Goal: Communication & Community: Share content

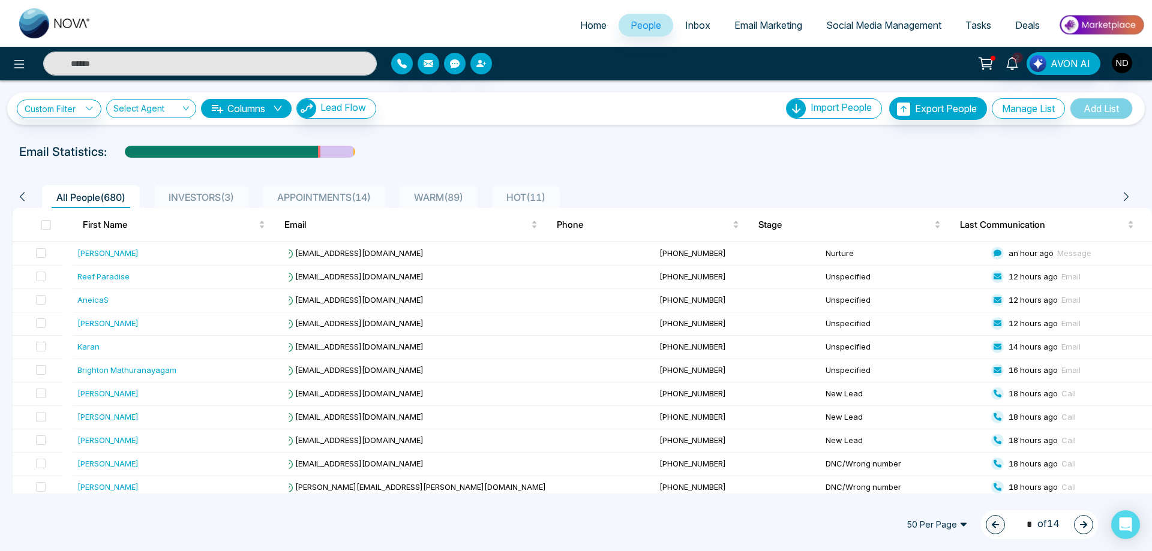
click at [762, 28] on span "Email Marketing" at bounding box center [768, 25] width 68 height 12
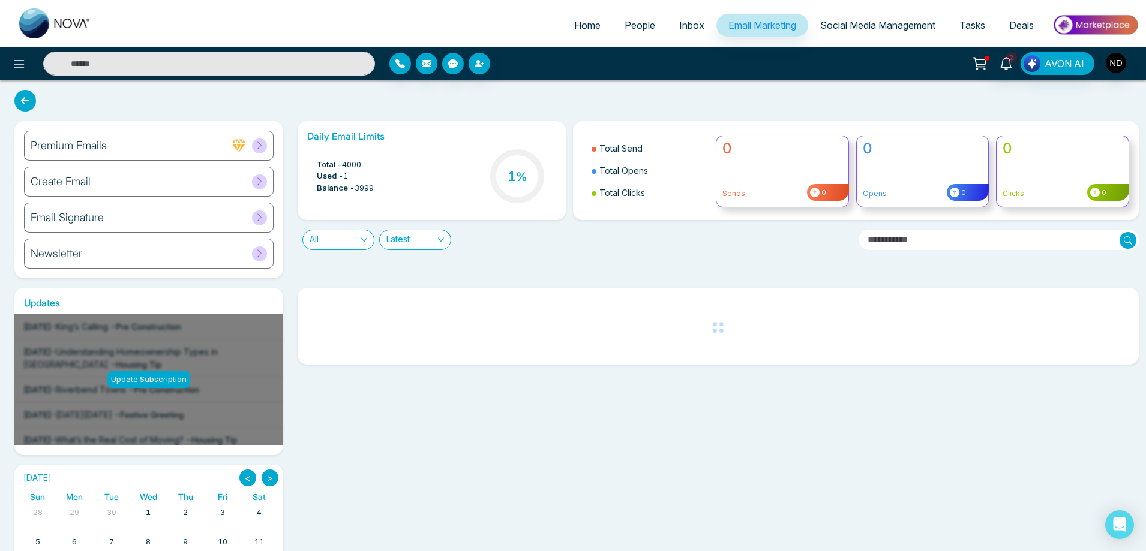
click at [79, 183] on h6 "Create Email" at bounding box center [61, 181] width 60 height 13
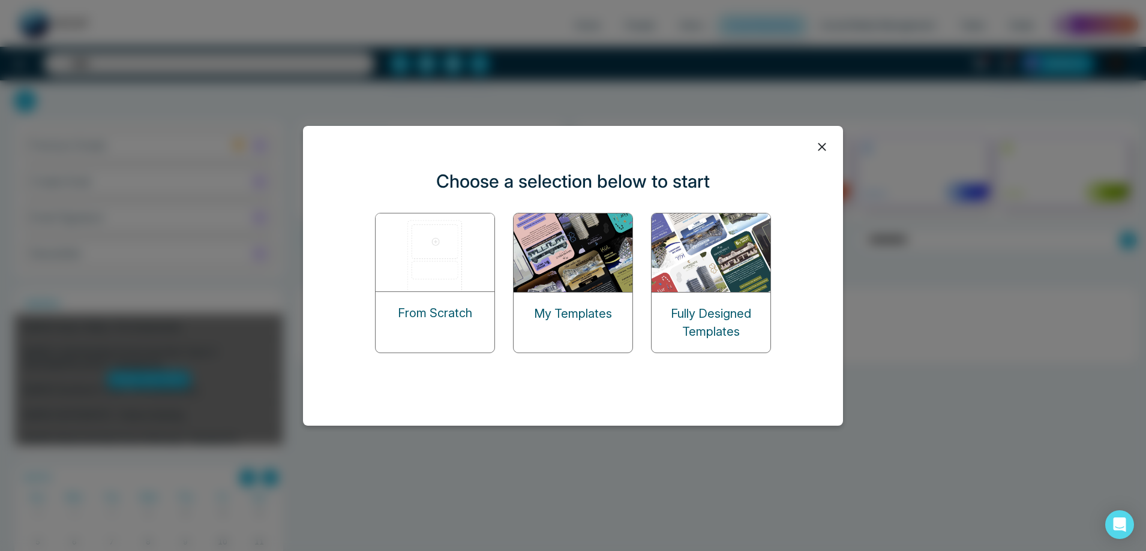
click at [575, 251] on img at bounding box center [573, 253] width 120 height 79
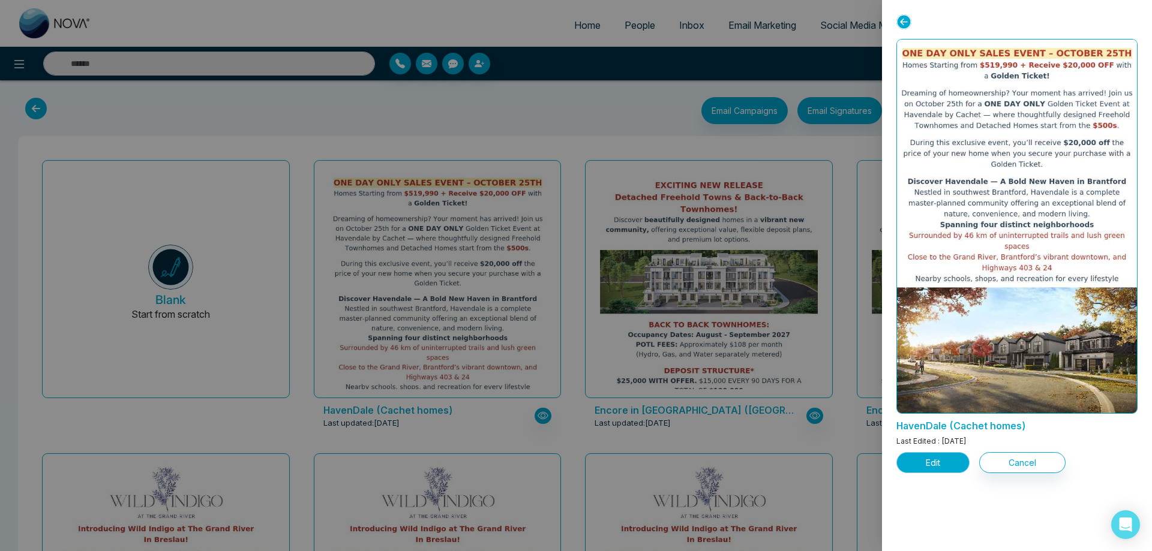
click at [930, 465] on button "Edit" at bounding box center [932, 462] width 73 height 21
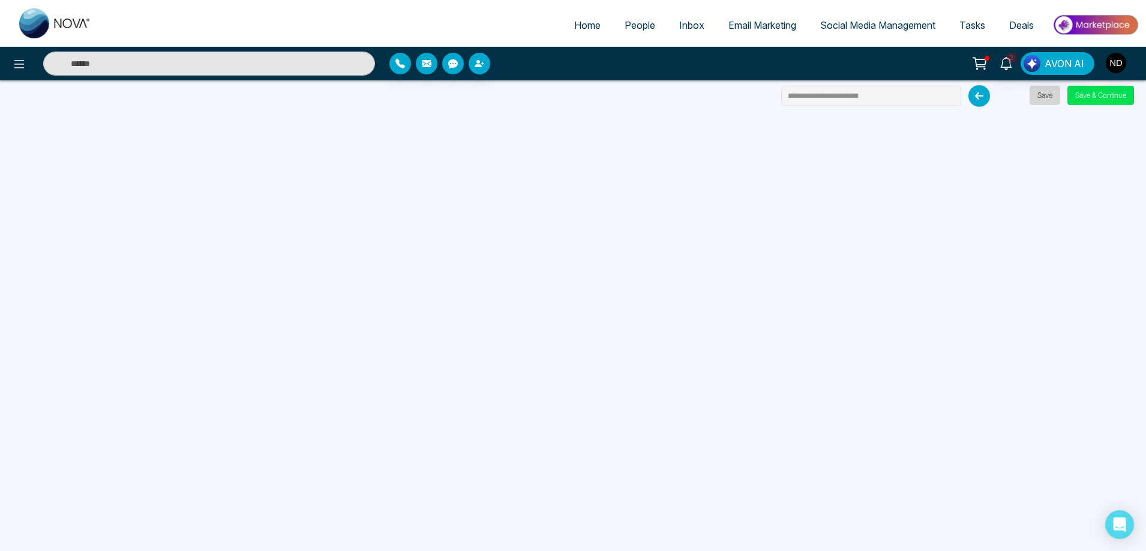
click at [1050, 96] on button "Save" at bounding box center [1044, 95] width 31 height 19
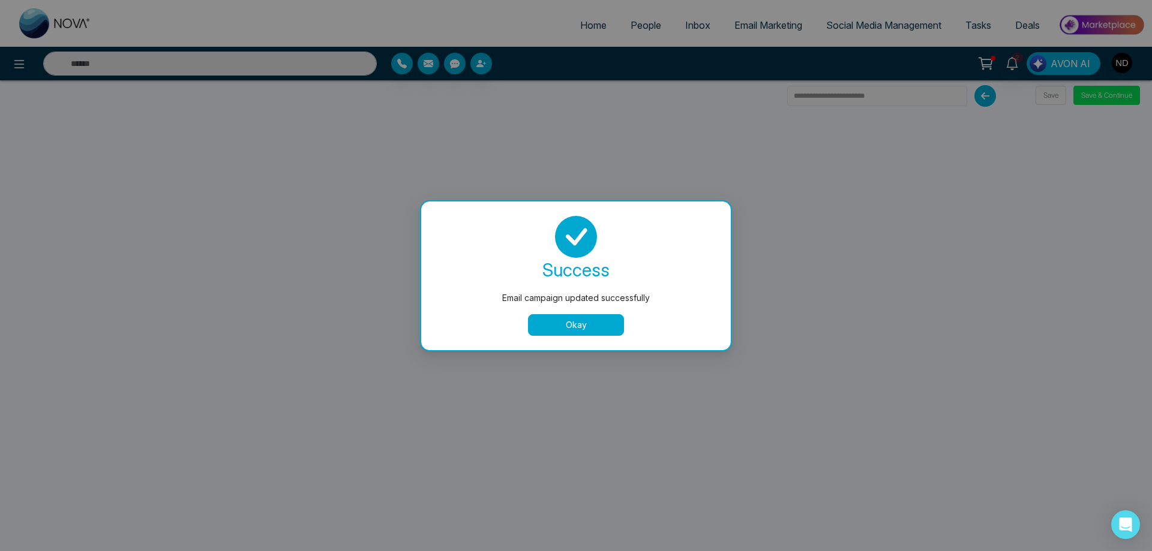
click at [575, 329] on button "Okay" at bounding box center [576, 325] width 96 height 22
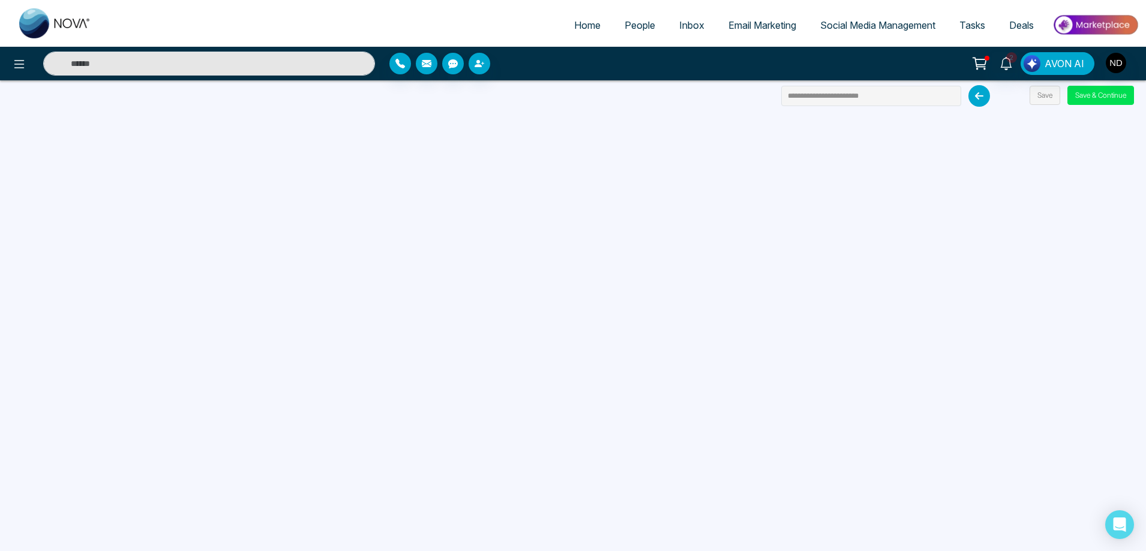
click at [625, 19] on span "People" at bounding box center [639, 25] width 31 height 12
